Goal: Check status: Check status

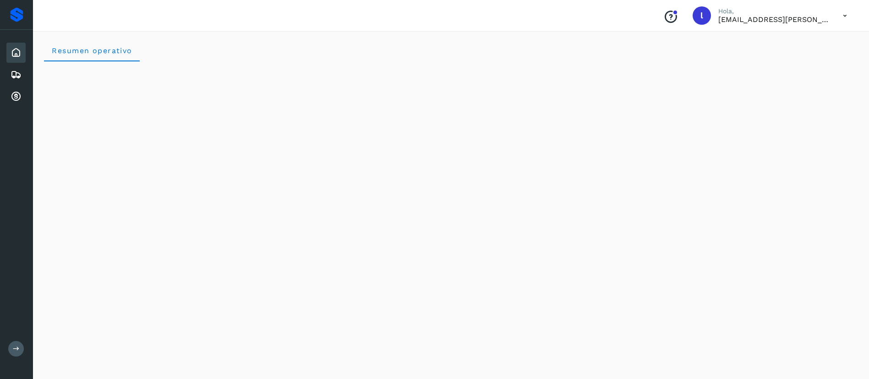
click at [8, 54] on div "Inicio" at bounding box center [15, 53] width 19 height 20
click at [17, 72] on icon at bounding box center [16, 74] width 11 height 11
click at [16, 71] on icon at bounding box center [16, 74] width 11 height 11
click at [15, 58] on icon at bounding box center [16, 52] width 11 height 11
click at [301, 52] on div "Resumen operativo" at bounding box center [451, 50] width 814 height 22
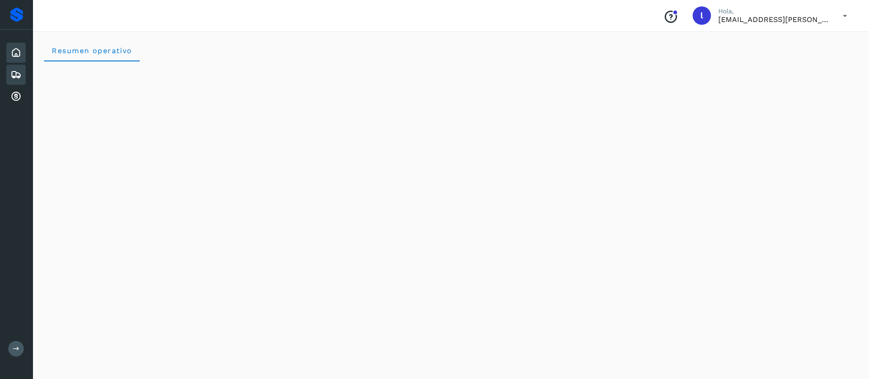
click at [17, 75] on icon at bounding box center [16, 74] width 11 height 11
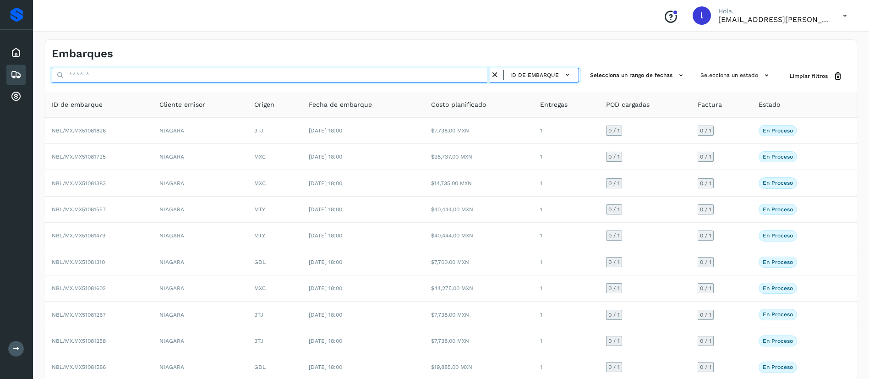
click at [110, 79] on input "text" at bounding box center [271, 75] width 439 height 15
paste input "**********"
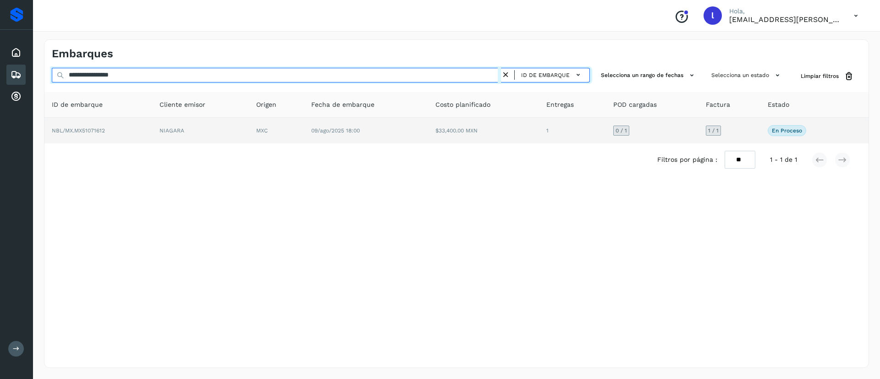
type input "**********"
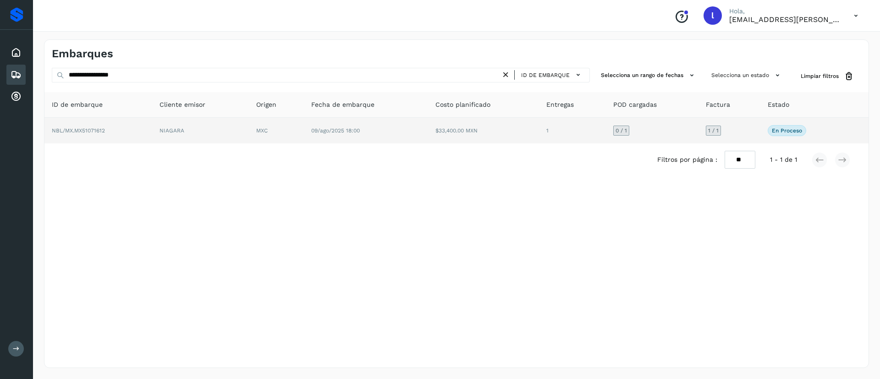
click at [501, 129] on td "$33,400.00 MXN" at bounding box center [483, 131] width 111 height 26
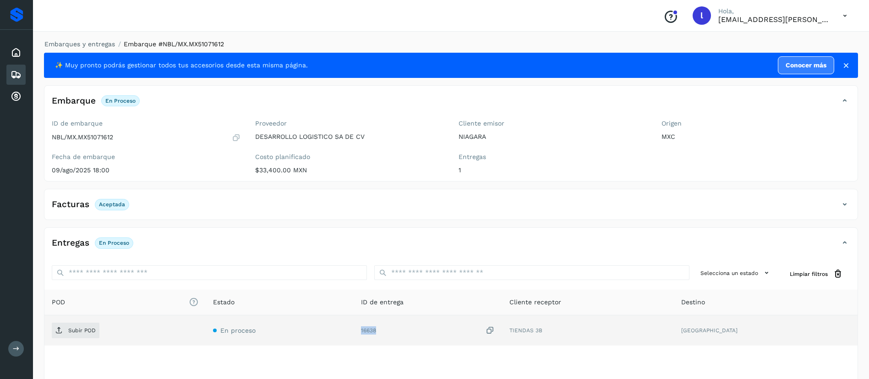
drag, startPoint x: 407, startPoint y: 330, endPoint x: 387, endPoint y: 332, distance: 19.3
click at [387, 332] on td "16638" at bounding box center [428, 330] width 148 height 30
copy div "16638"
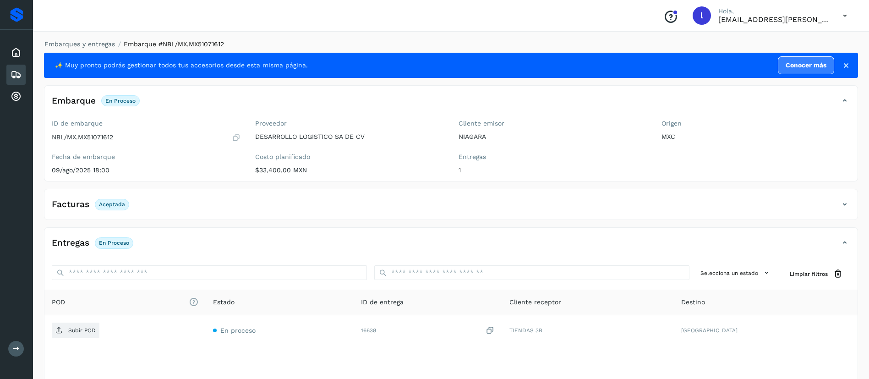
click at [18, 72] on icon at bounding box center [16, 74] width 11 height 11
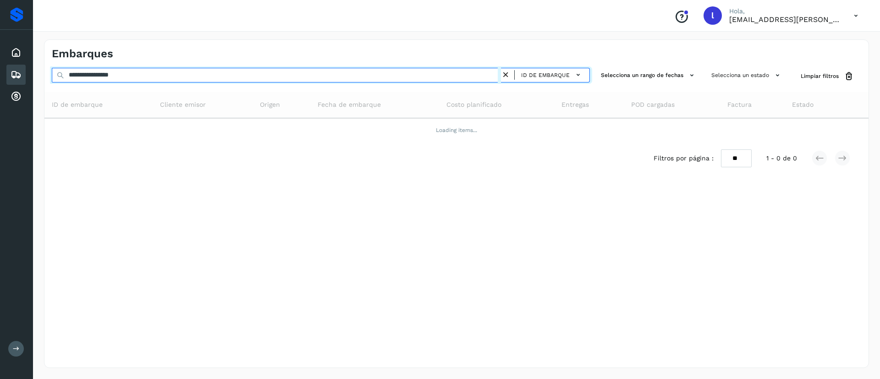
drag, startPoint x: 163, startPoint y: 75, endPoint x: 20, endPoint y: 77, distance: 143.0
click at [20, 77] on div "**********" at bounding box center [440, 189] width 880 height 379
paste input "text"
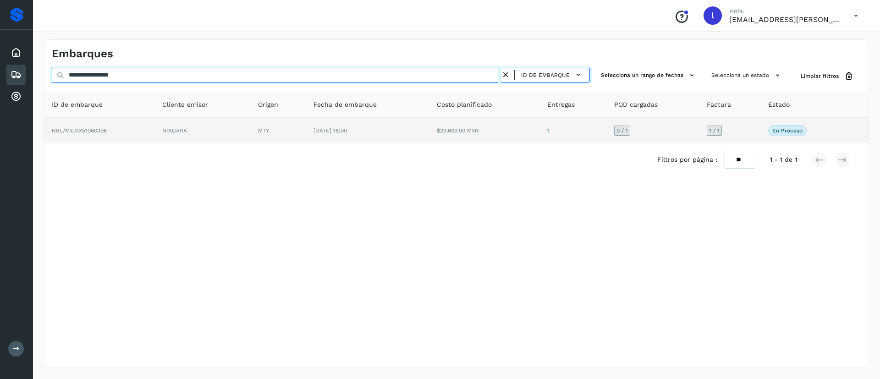
type input "**********"
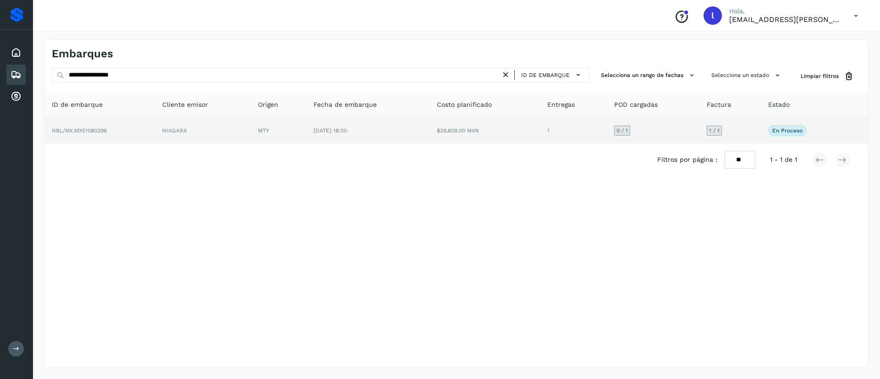
click at [485, 138] on td "$29,609.00 MXN" at bounding box center [484, 131] width 110 height 26
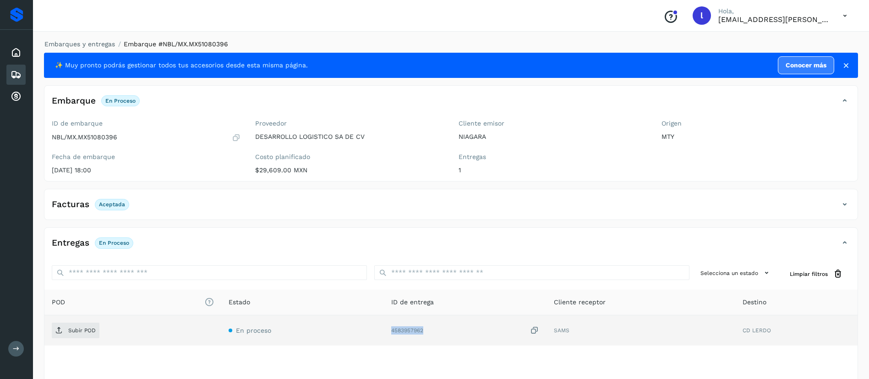
drag, startPoint x: 430, startPoint y: 332, endPoint x: 391, endPoint y: 334, distance: 39.5
click at [391, 334] on td "4583957962" at bounding box center [465, 330] width 163 height 30
copy div "4583957962"
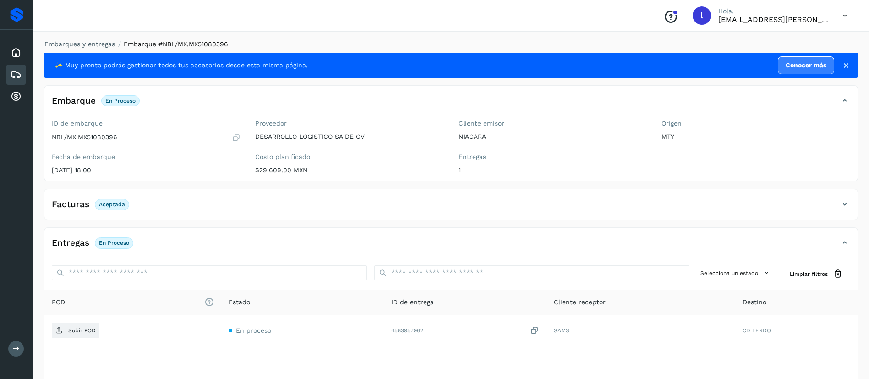
click at [421, 201] on div "Facturas Aceptada" at bounding box center [441, 205] width 795 height 16
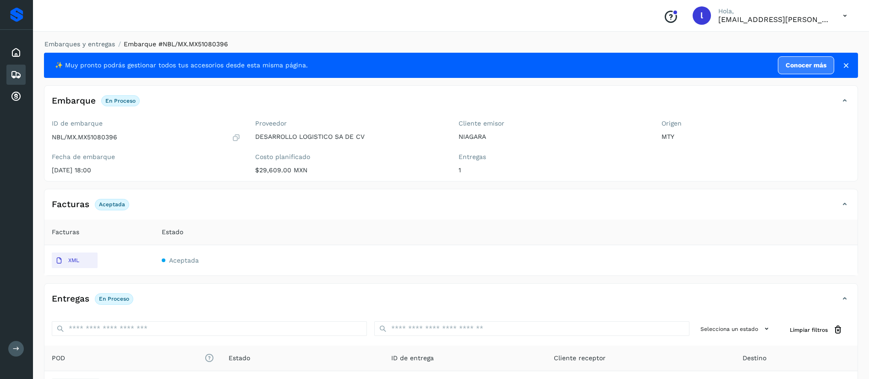
click at [421, 201] on div "Facturas Aceptada" at bounding box center [441, 205] width 795 height 16
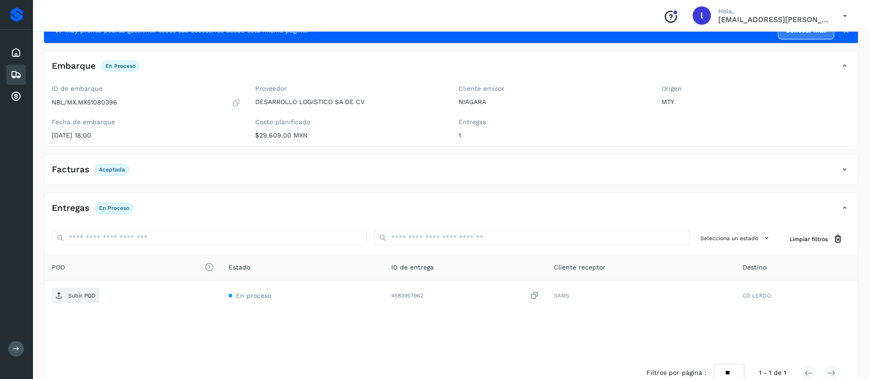
scroll to position [56, 0]
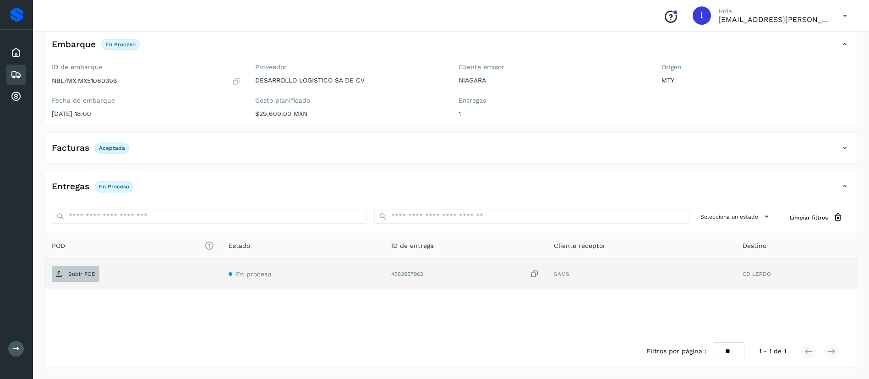
click at [75, 270] on span "Subir POD" at bounding box center [76, 274] width 48 height 15
